Goal: Task Accomplishment & Management: Use online tool/utility

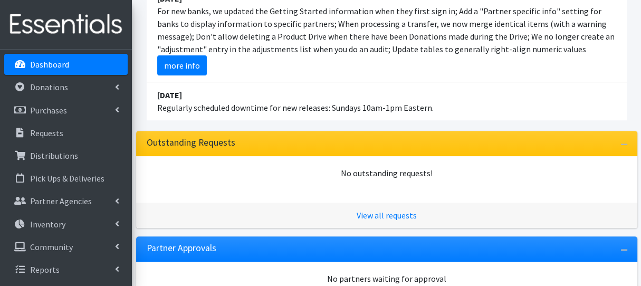
scroll to position [136, 0]
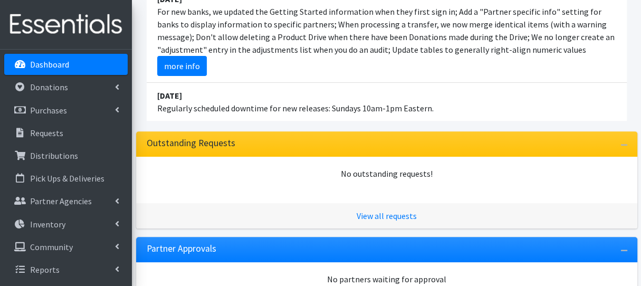
click at [67, 69] on p "Dashboard" at bounding box center [49, 64] width 39 height 11
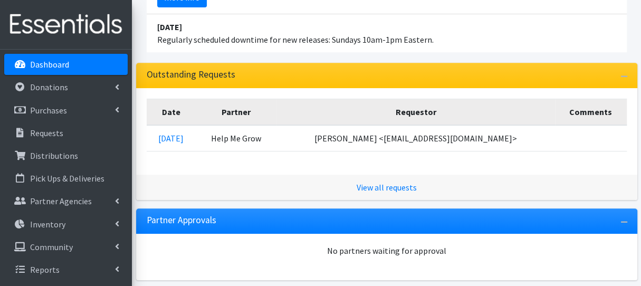
scroll to position [211, 0]
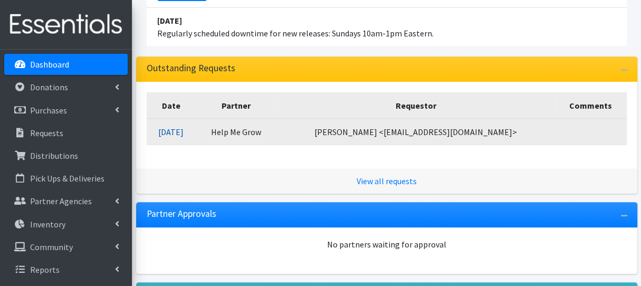
click at [171, 131] on link "08/20/2025" at bounding box center [170, 132] width 25 height 11
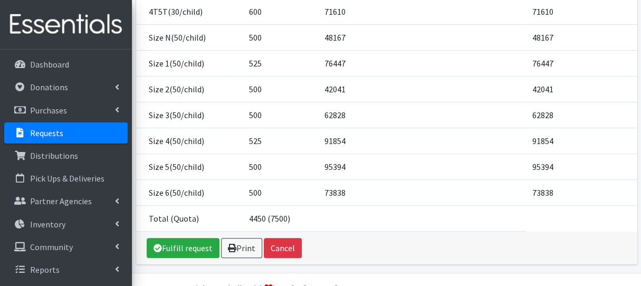
scroll to position [243, 0]
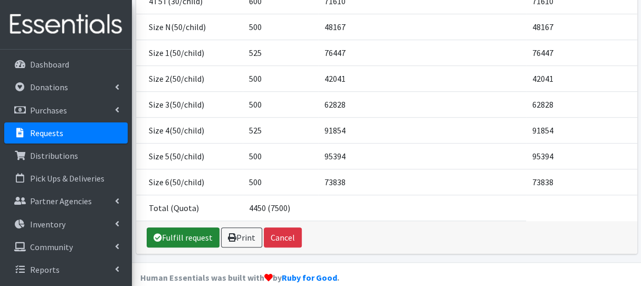
click at [180, 227] on link "Fulfill request" at bounding box center [183, 237] width 73 height 20
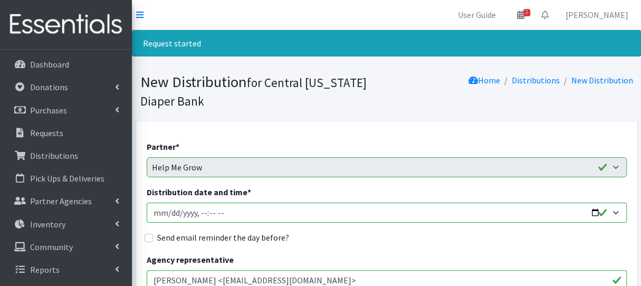
click at [169, 214] on input "Distribution date and time *" at bounding box center [387, 213] width 480 height 20
type input "2025-08-25T07:00"
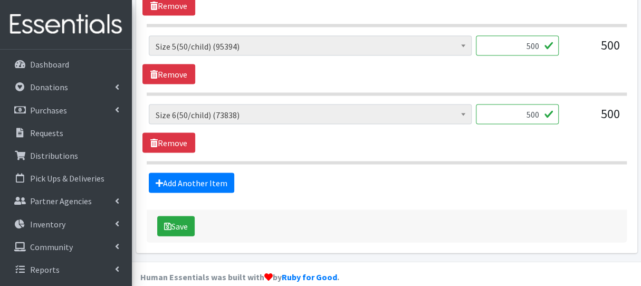
scroll to position [982, 0]
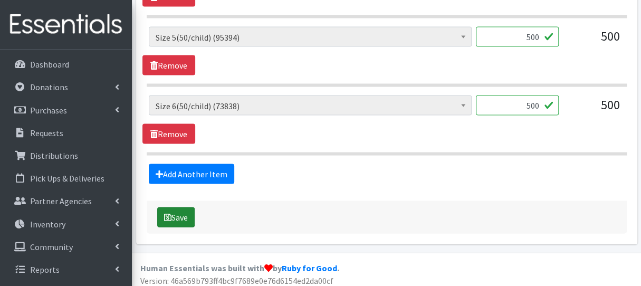
click at [186, 216] on button "Save" at bounding box center [175, 217] width 37 height 20
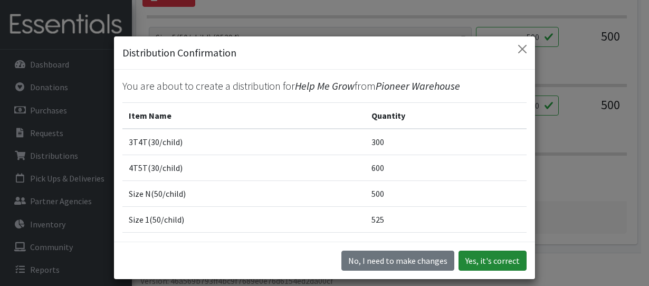
click at [498, 254] on button "Yes, it's correct" at bounding box center [493, 261] width 68 height 20
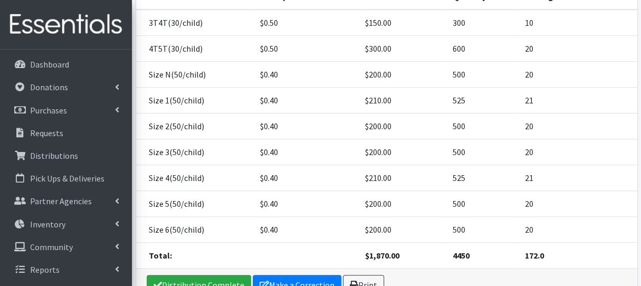
scroll to position [319, 0]
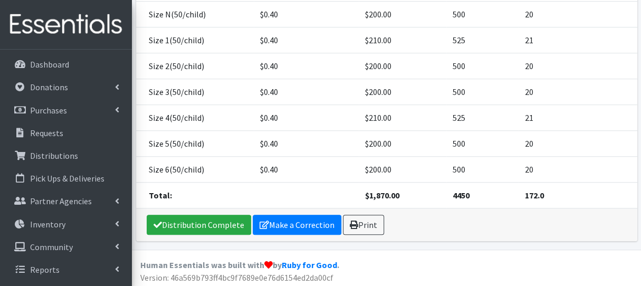
click at [629, 198] on td "172.0" at bounding box center [577, 196] width 119 height 26
